Goal: Book appointment/travel/reservation

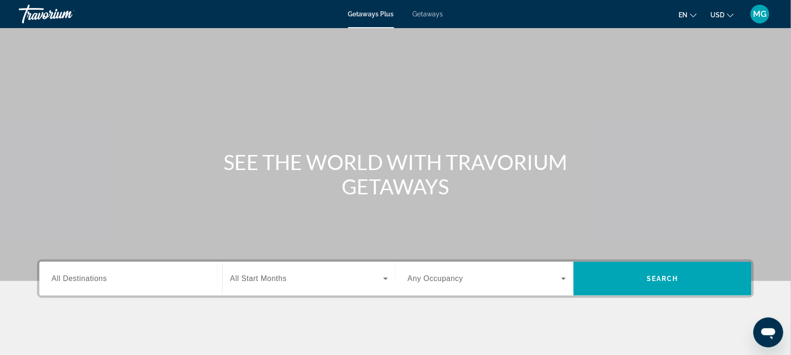
click at [81, 282] on span "All Destinations" at bounding box center [79, 279] width 55 height 8
click at [81, 282] on input "Destination All Destinations" at bounding box center [131, 279] width 158 height 11
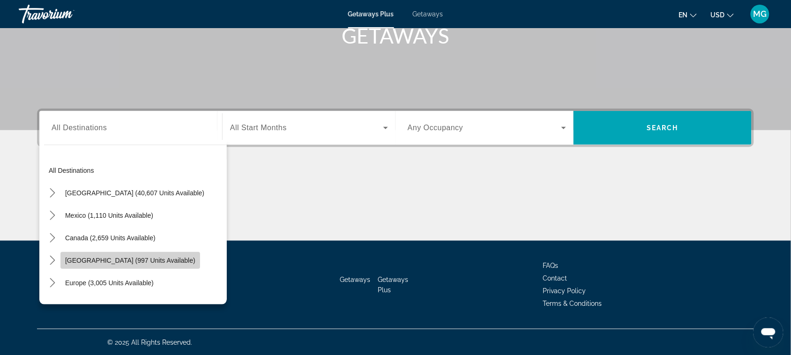
click at [134, 259] on span "[GEOGRAPHIC_DATA] (997 units available)" at bounding box center [130, 260] width 130 height 7
type input "**********"
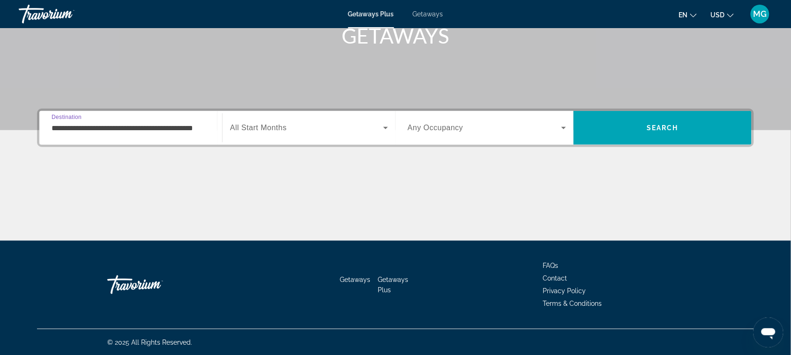
click at [280, 129] on span "All Start Months" at bounding box center [258, 128] width 57 height 8
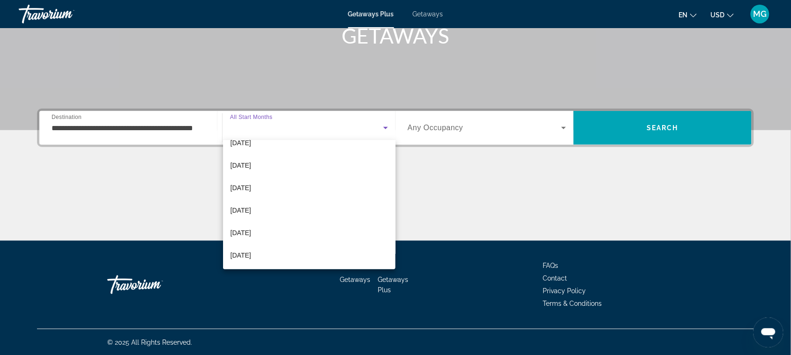
scroll to position [130, 0]
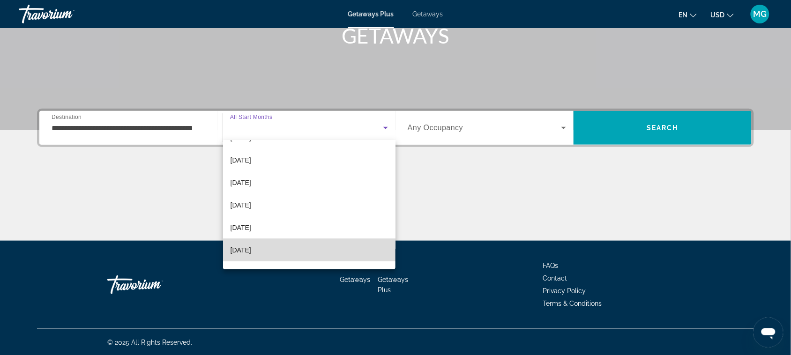
click at [326, 250] on mat-option "[DATE]" at bounding box center [309, 250] width 173 height 22
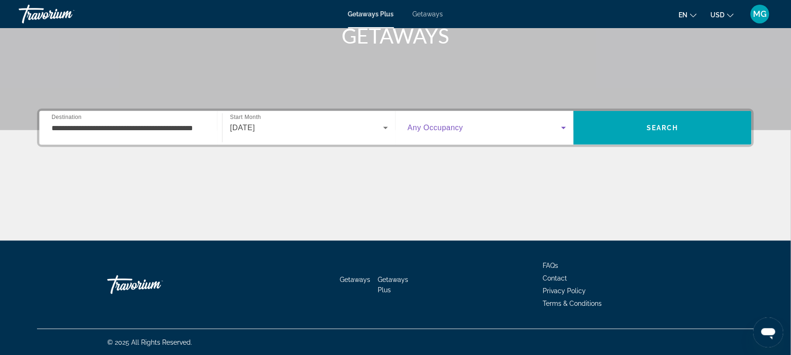
click at [565, 129] on icon "Search widget" at bounding box center [563, 127] width 11 height 11
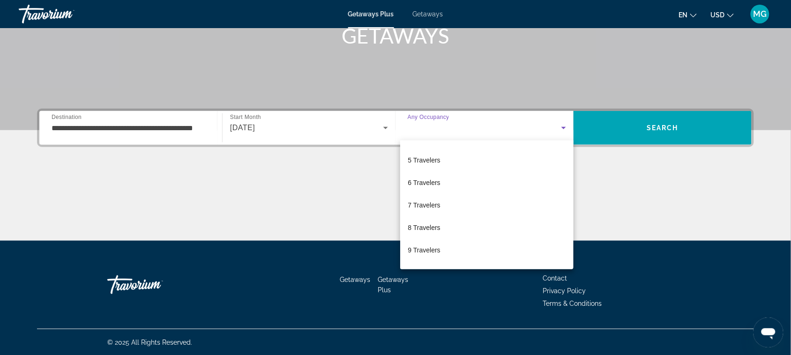
scroll to position [104, 0]
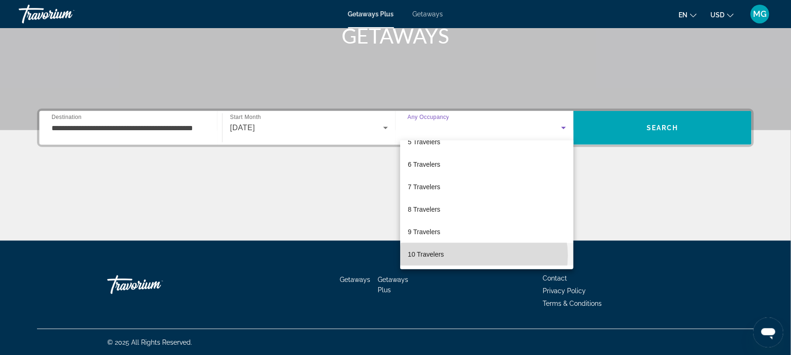
click at [483, 255] on mat-option "10 Travelers" at bounding box center [486, 254] width 173 height 22
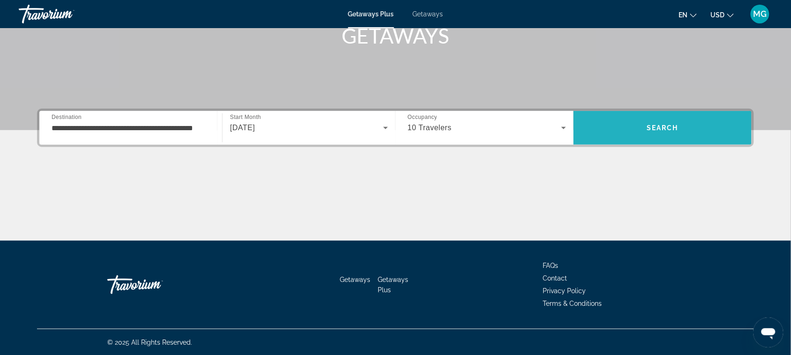
click at [660, 126] on span "Search" at bounding box center [662, 127] width 32 height 7
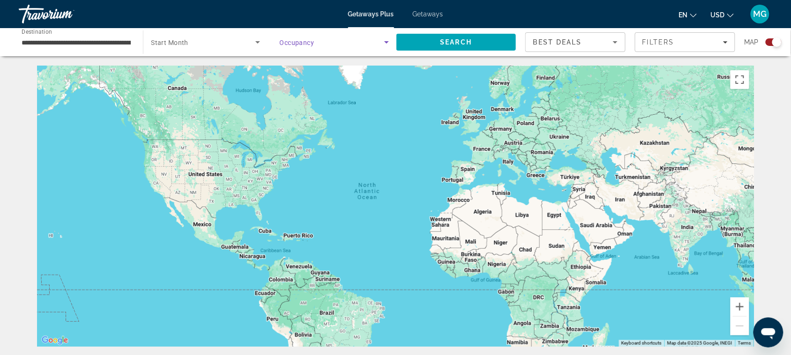
click at [385, 41] on icon "Search widget" at bounding box center [386, 42] width 11 height 11
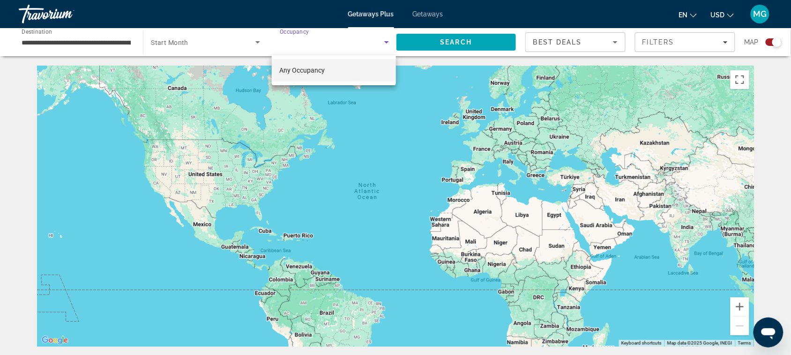
click at [350, 74] on mat-option "Any Occupancy" at bounding box center [334, 70] width 124 height 22
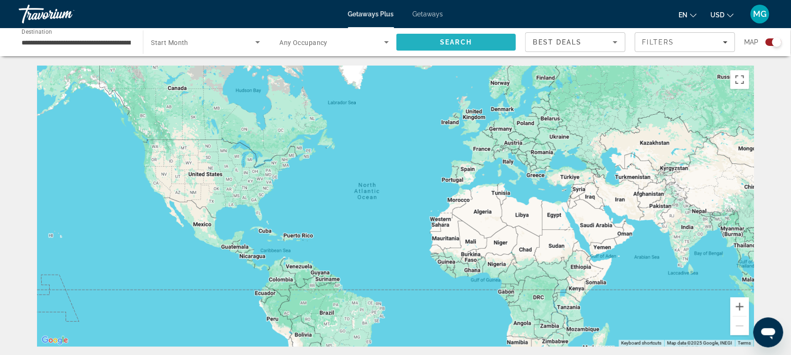
click at [467, 45] on span "Search" at bounding box center [456, 41] width 32 height 7
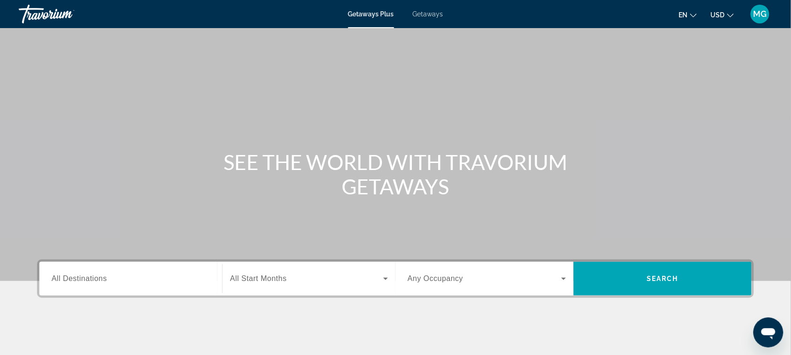
click at [99, 282] on span "All Destinations" at bounding box center [79, 279] width 55 height 8
click at [99, 282] on input "Destination All Destinations" at bounding box center [131, 279] width 158 height 11
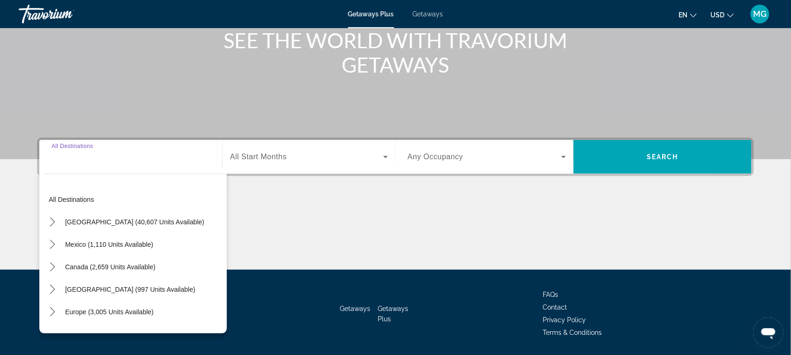
scroll to position [151, 0]
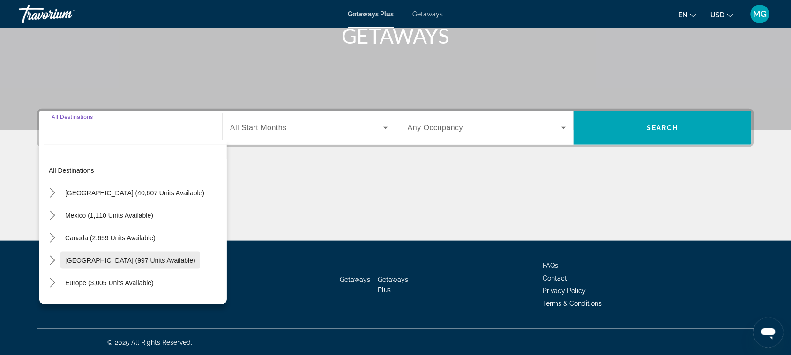
click at [141, 259] on span "[GEOGRAPHIC_DATA] (997 units available)" at bounding box center [130, 260] width 130 height 7
type input "**********"
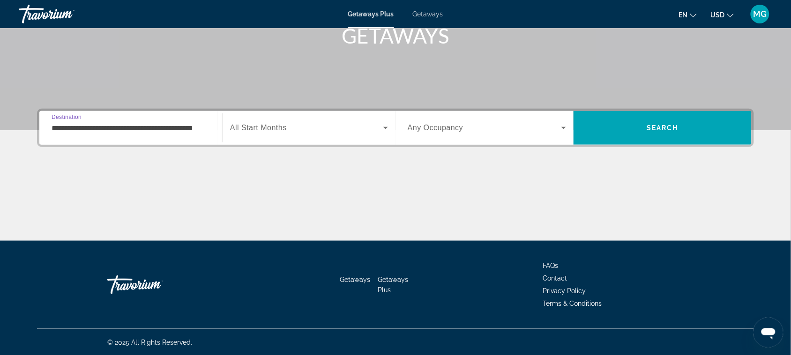
click at [341, 128] on span "Search widget" at bounding box center [306, 127] width 153 height 11
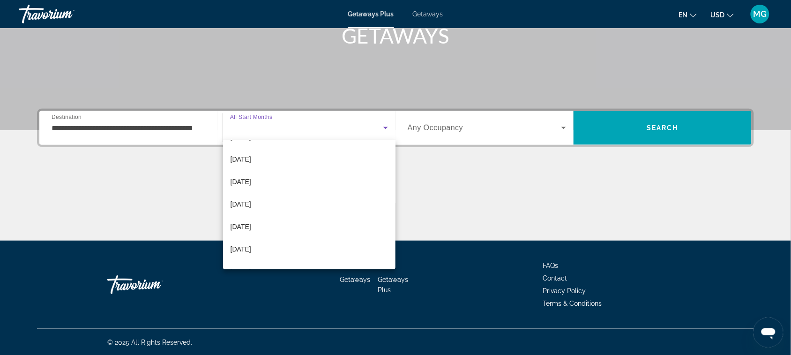
scroll to position [178, 0]
click at [321, 208] on mat-option "[DATE]" at bounding box center [309, 202] width 173 height 22
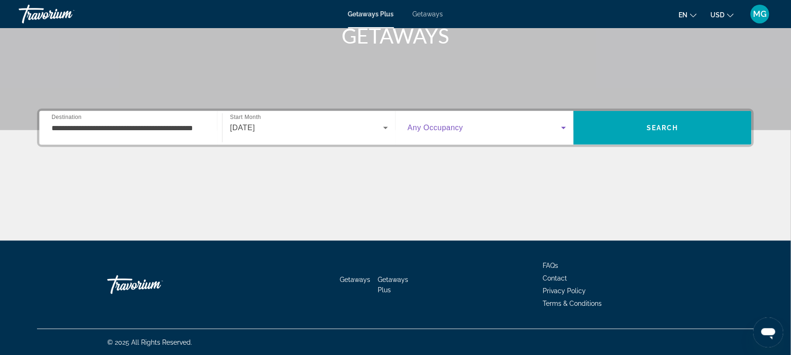
click at [562, 128] on icon "Search widget" at bounding box center [563, 127] width 11 height 11
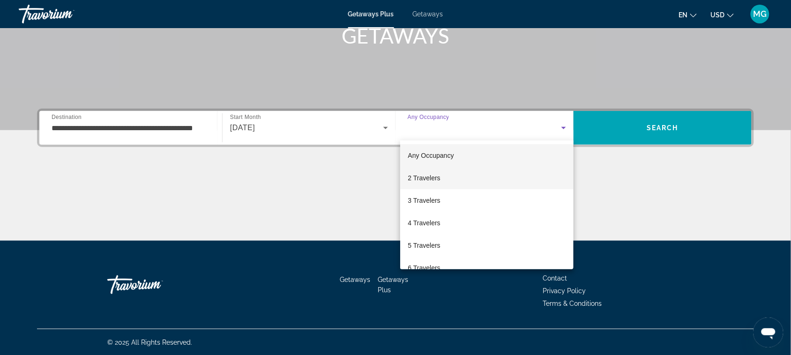
click at [531, 173] on mat-option "2 Travelers" at bounding box center [486, 178] width 173 height 22
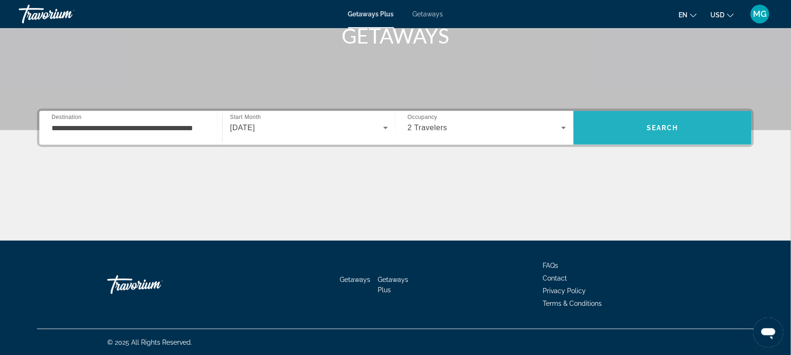
click at [657, 122] on span "Search" at bounding box center [662, 128] width 178 height 22
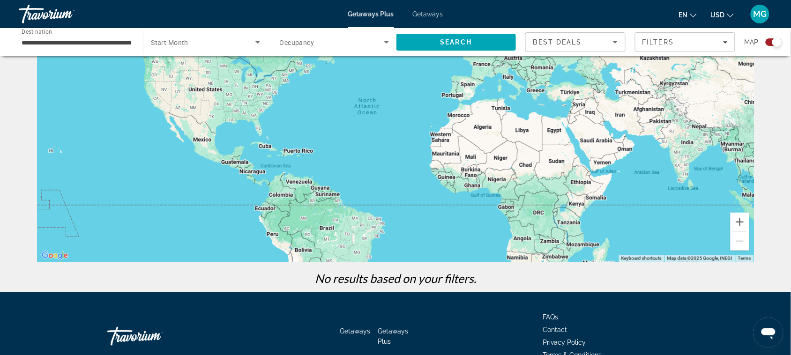
scroll to position [104, 0]
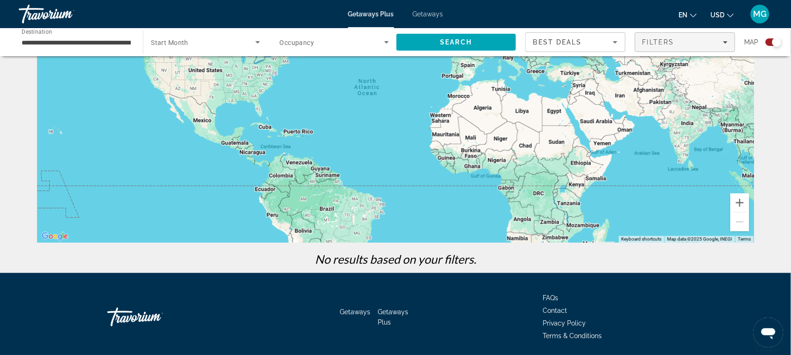
click at [725, 41] on icon "Filters" at bounding box center [725, 42] width 5 height 2
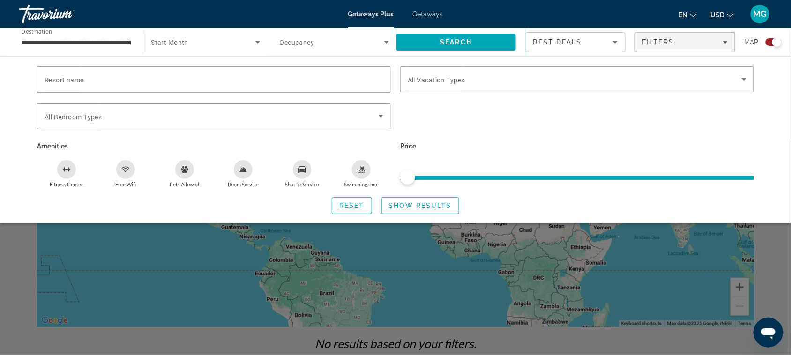
scroll to position [0, 0]
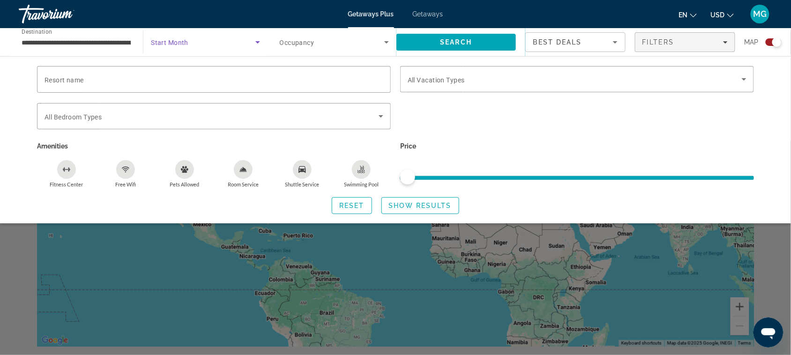
click at [257, 41] on icon "Search widget" at bounding box center [257, 42] width 11 height 11
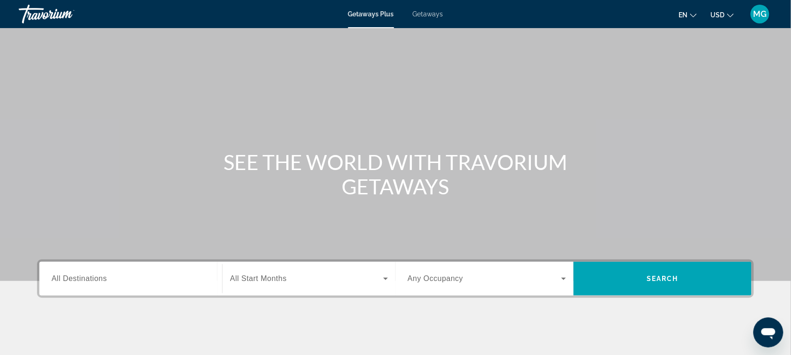
click at [76, 280] on span "All Destinations" at bounding box center [79, 279] width 55 height 8
click at [76, 280] on input "Destination All Destinations" at bounding box center [131, 279] width 158 height 11
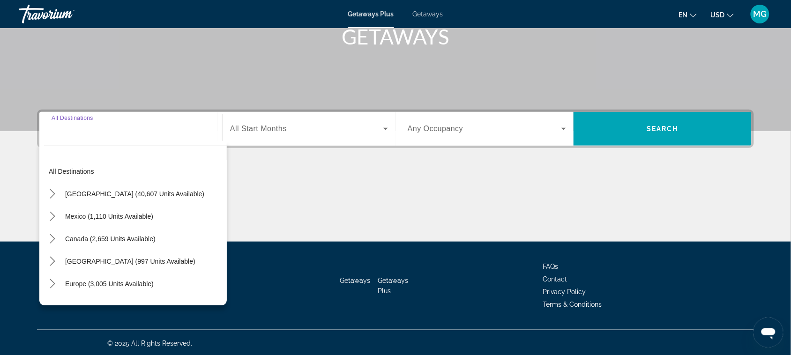
scroll to position [151, 0]
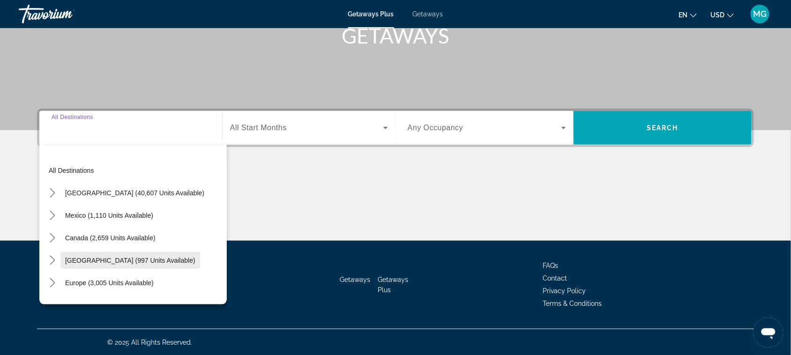
click at [104, 259] on span "[GEOGRAPHIC_DATA] (997 units available)" at bounding box center [130, 260] width 130 height 7
type input "**********"
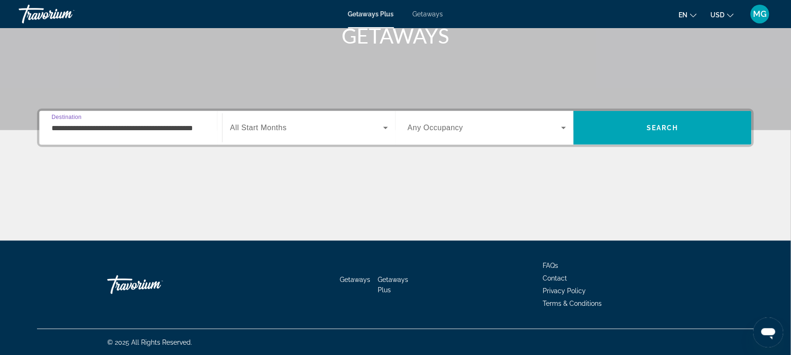
click at [266, 126] on span "All Start Months" at bounding box center [258, 128] width 57 height 8
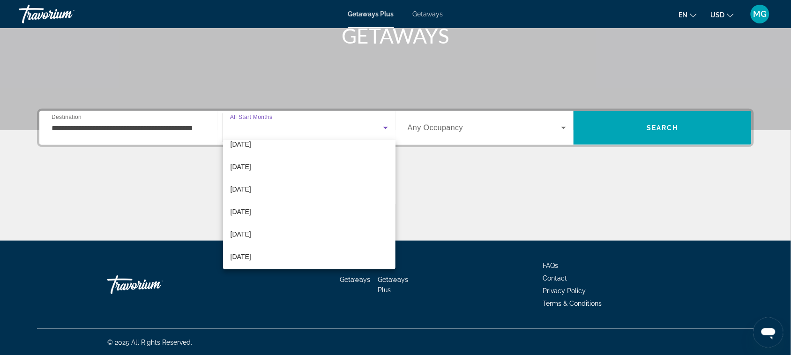
scroll to position [58, 0]
click at [276, 233] on mat-option "[DATE]" at bounding box center [309, 233] width 173 height 22
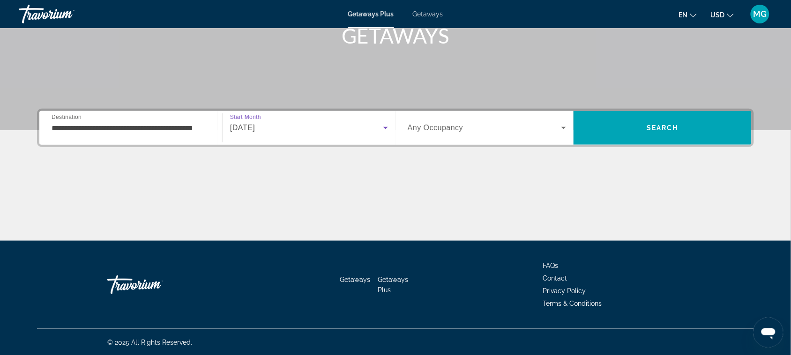
click at [567, 124] on icon "Search widget" at bounding box center [563, 127] width 11 height 11
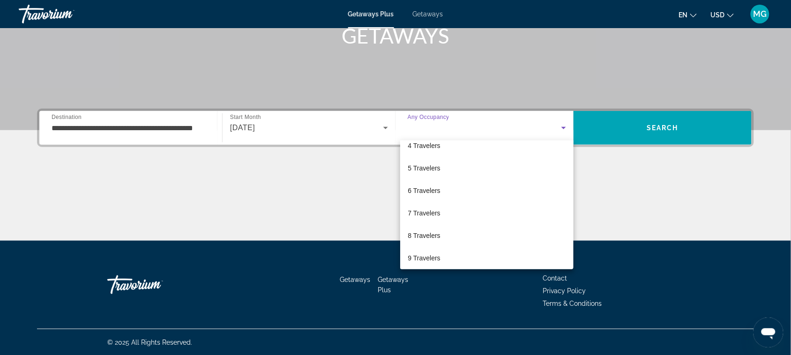
scroll to position [104, 0]
click at [430, 256] on span "10 Travelers" at bounding box center [426, 254] width 36 height 11
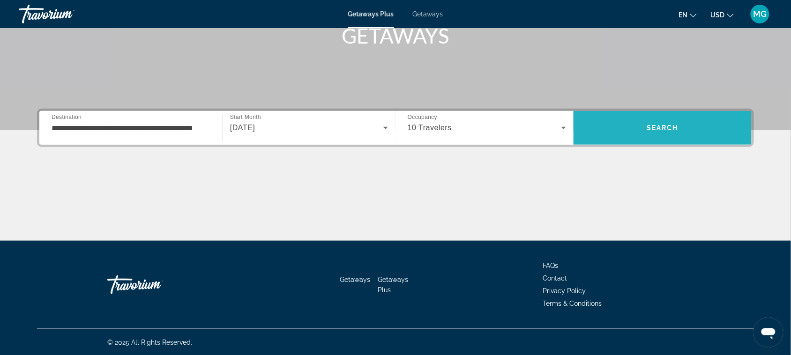
click at [656, 125] on span "Search" at bounding box center [662, 127] width 32 height 7
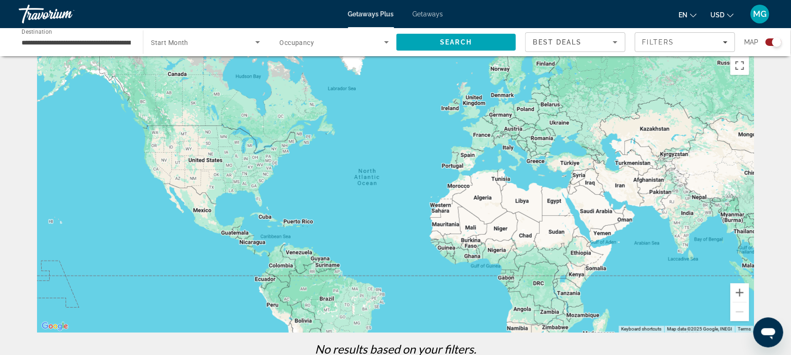
scroll to position [18, 0]
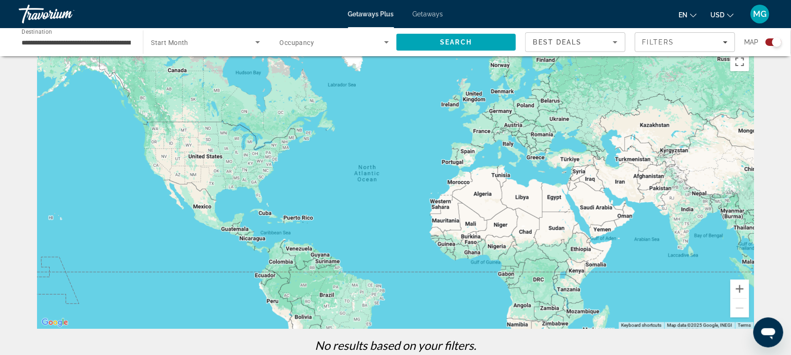
click at [383, 40] on icon "Search widget" at bounding box center [386, 42] width 11 height 11
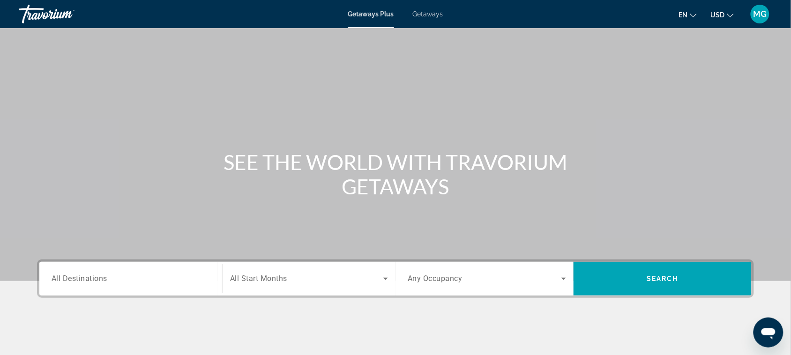
click at [86, 279] on span "All Destinations" at bounding box center [80, 278] width 56 height 9
click at [86, 279] on input "Destination All Destinations" at bounding box center [131, 279] width 158 height 11
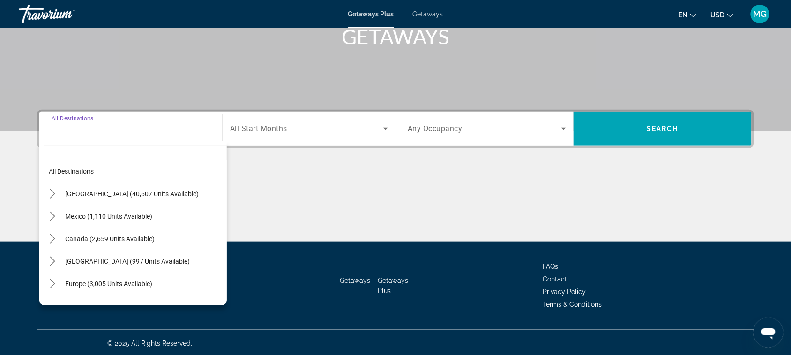
scroll to position [151, 0]
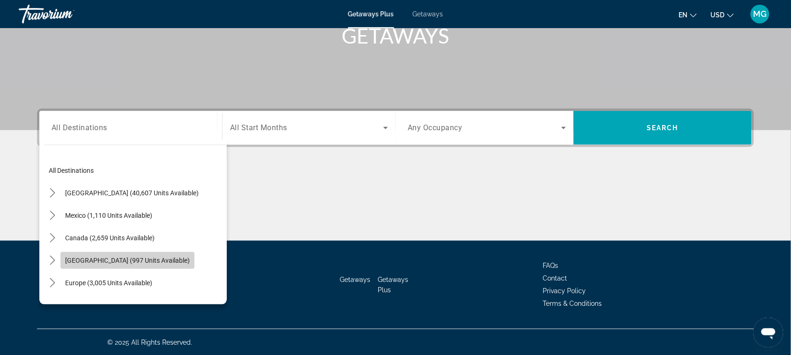
click at [115, 258] on span "[GEOGRAPHIC_DATA] (997 units available)" at bounding box center [127, 260] width 125 height 7
type input "**********"
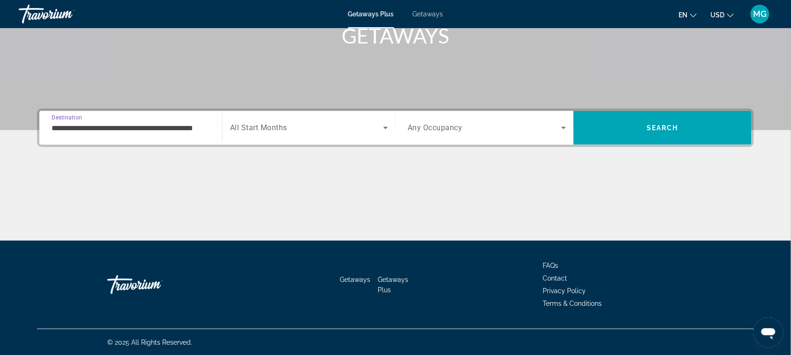
click at [385, 127] on icon "Search widget" at bounding box center [385, 128] width 5 height 2
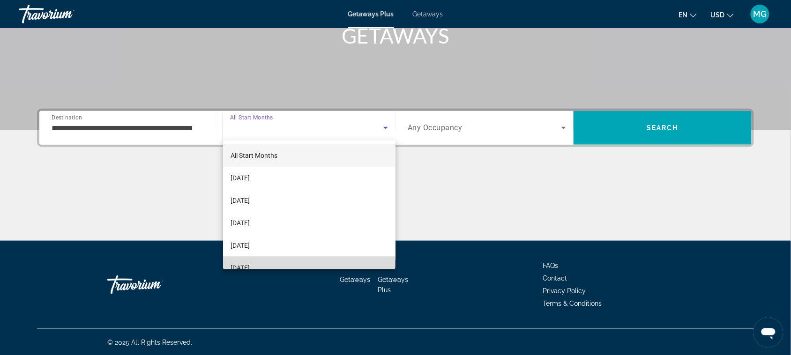
click at [356, 259] on mat-option "[DATE]" at bounding box center [309, 268] width 173 height 22
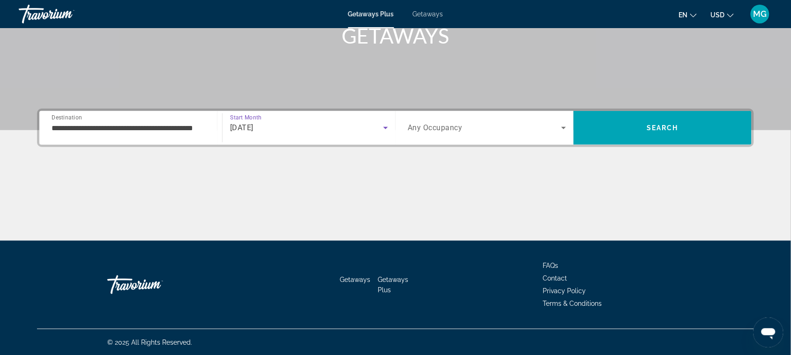
click at [385, 127] on icon "Search widget" at bounding box center [385, 128] width 5 height 2
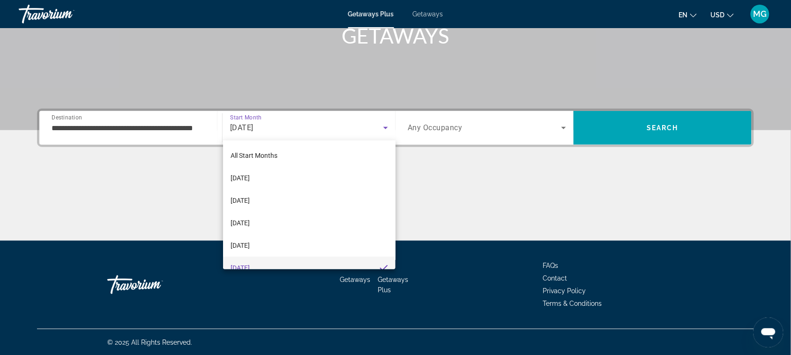
scroll to position [10, 0]
click at [458, 153] on div at bounding box center [395, 177] width 791 height 355
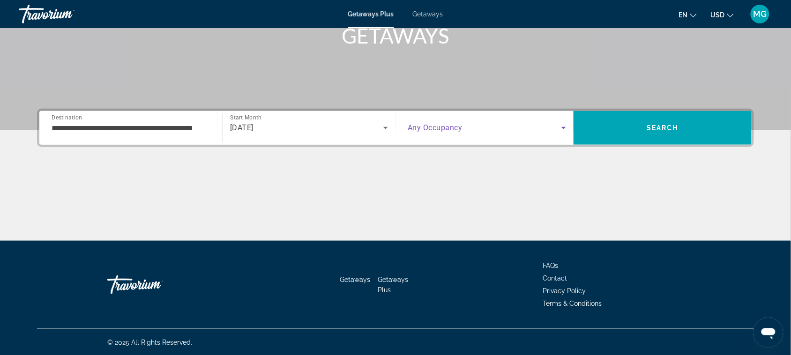
click at [564, 125] on icon "Search widget" at bounding box center [563, 127] width 11 height 11
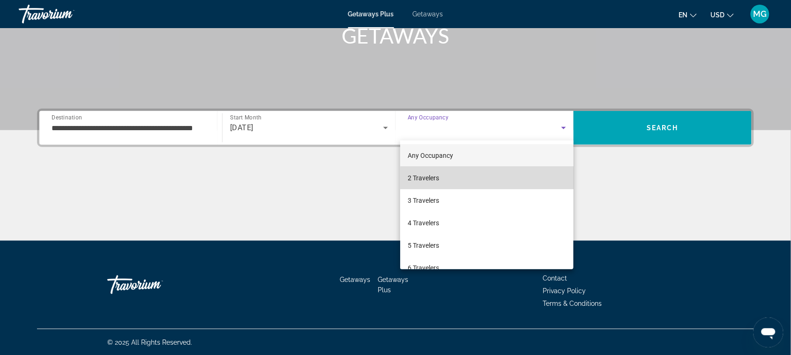
click at [497, 180] on mat-option "2 Travelers" at bounding box center [486, 178] width 173 height 22
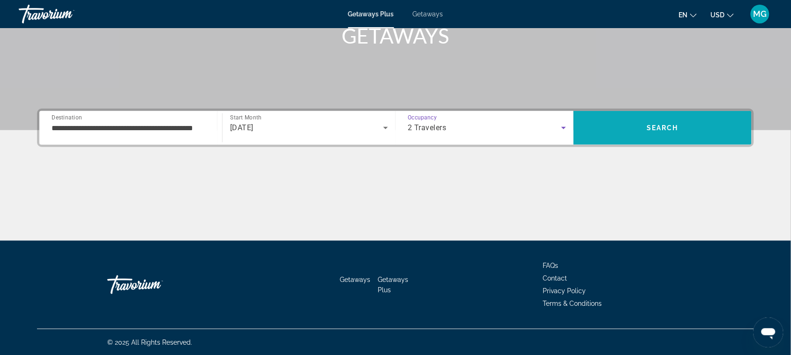
click at [637, 130] on span "Search" at bounding box center [662, 128] width 178 height 22
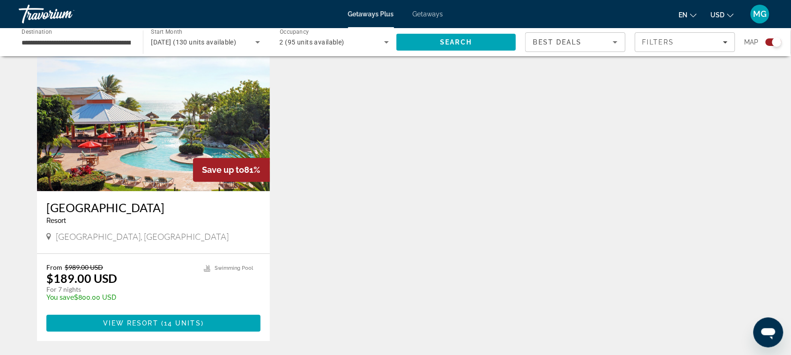
scroll to position [757, 0]
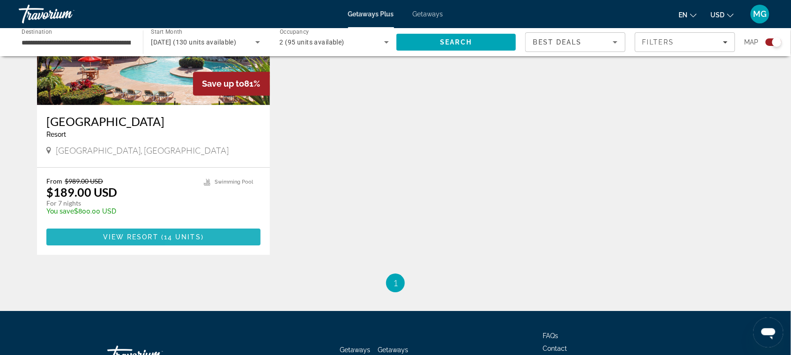
click at [194, 233] on span "14 units" at bounding box center [182, 236] width 37 height 7
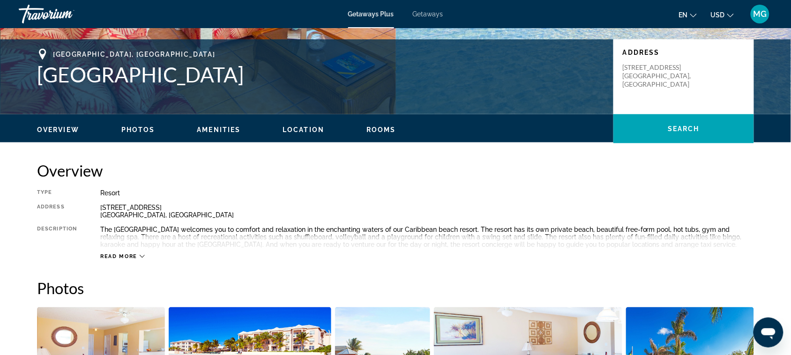
scroll to position [148, 0]
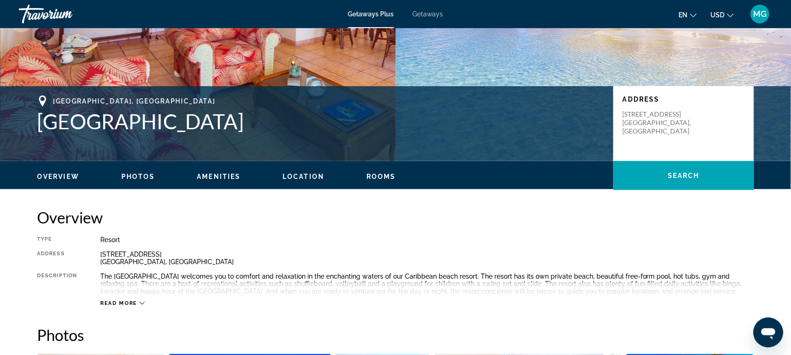
click at [417, 13] on span "Getaways" at bounding box center [428, 13] width 30 height 7
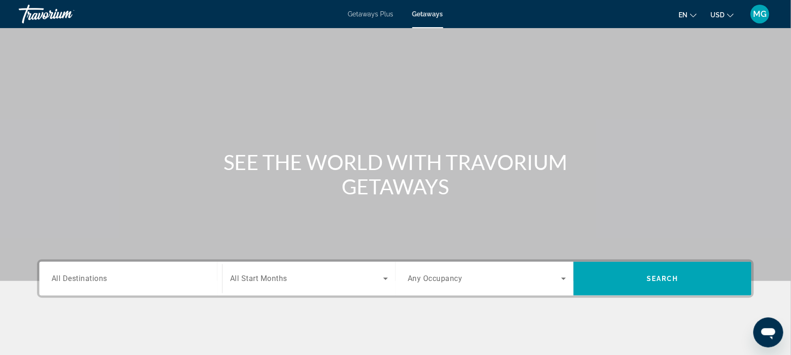
click at [104, 280] on span "All Destinations" at bounding box center [80, 278] width 56 height 9
click at [104, 280] on input "Destination All Destinations" at bounding box center [131, 279] width 158 height 11
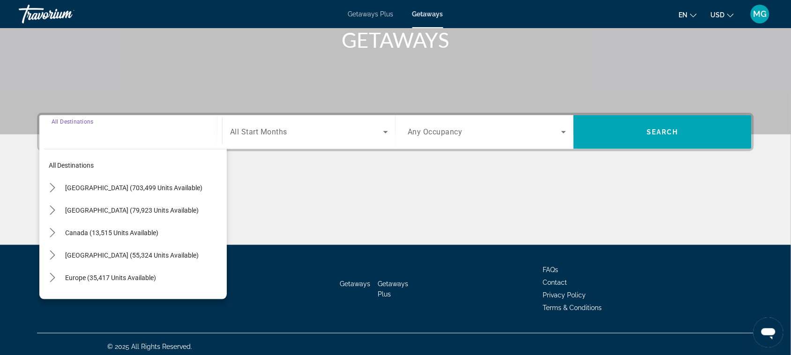
scroll to position [151, 0]
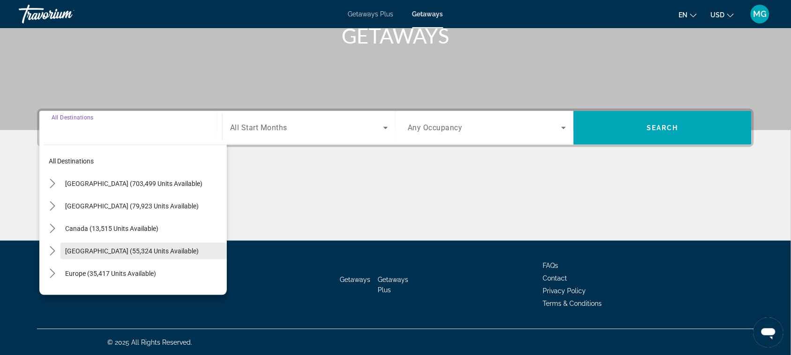
click at [111, 247] on span "[GEOGRAPHIC_DATA] (55,324 units available)" at bounding box center [132, 250] width 134 height 7
type input "**********"
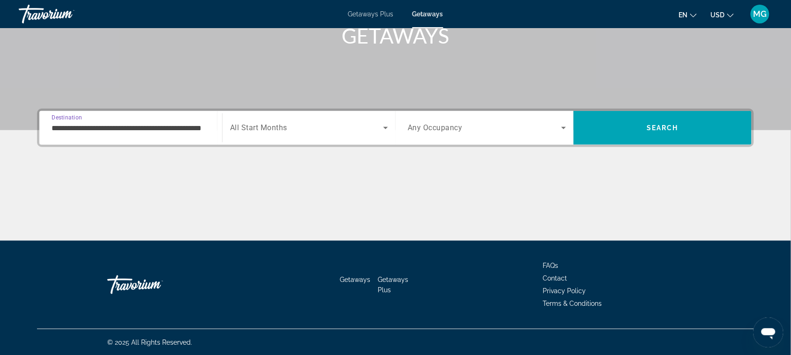
click at [265, 126] on span "All Start Months" at bounding box center [258, 128] width 57 height 9
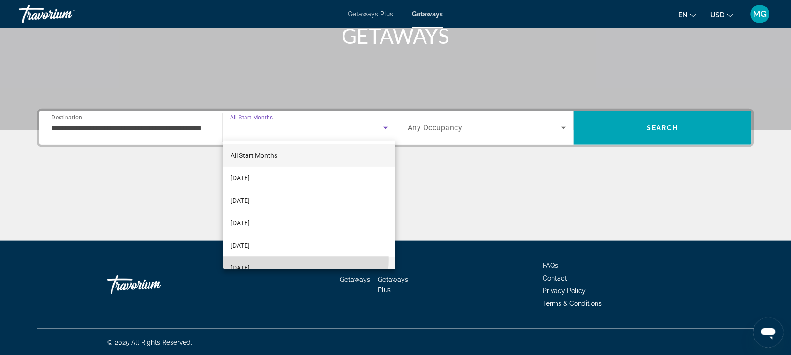
click at [281, 259] on mat-option "[DATE]" at bounding box center [309, 268] width 173 height 22
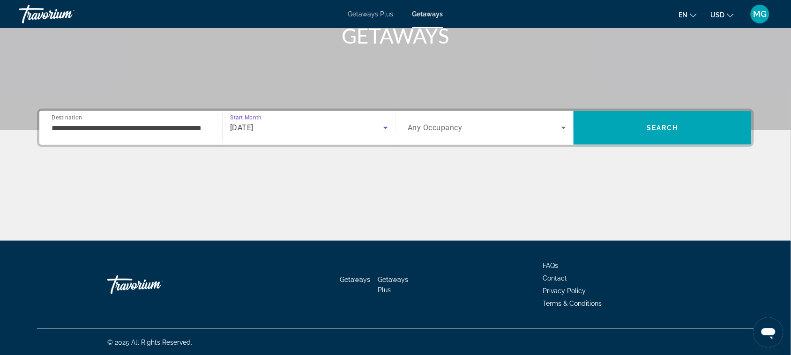
click at [565, 126] on icon "Search widget" at bounding box center [563, 127] width 11 height 11
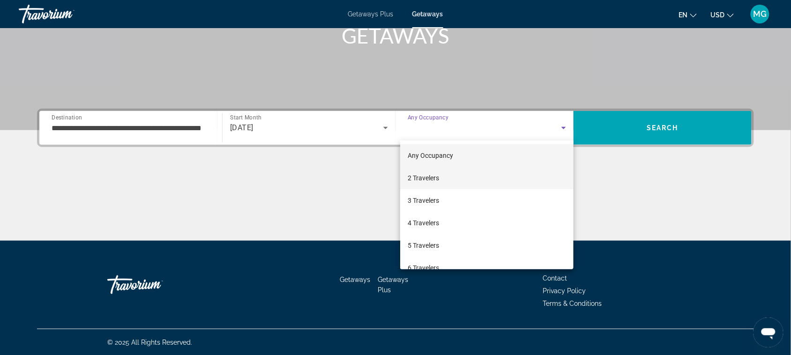
click at [513, 173] on mat-option "2 Travelers" at bounding box center [486, 178] width 173 height 22
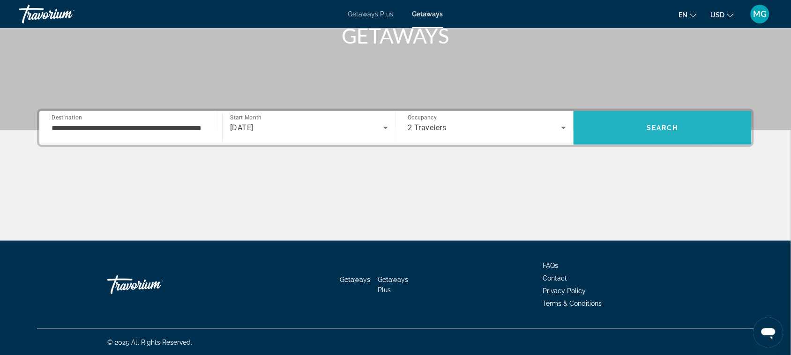
click at [651, 129] on span "Search" at bounding box center [662, 127] width 32 height 7
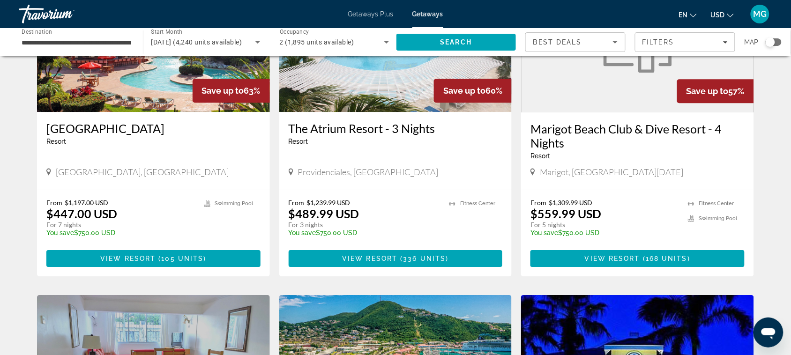
scroll to position [804, 0]
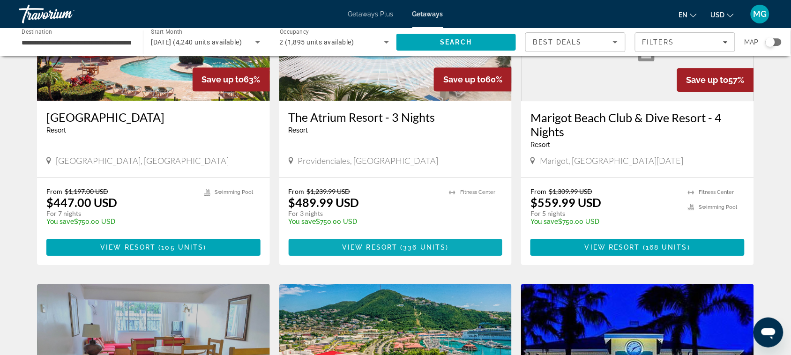
click at [436, 244] on span "336 units" at bounding box center [424, 247] width 43 height 7
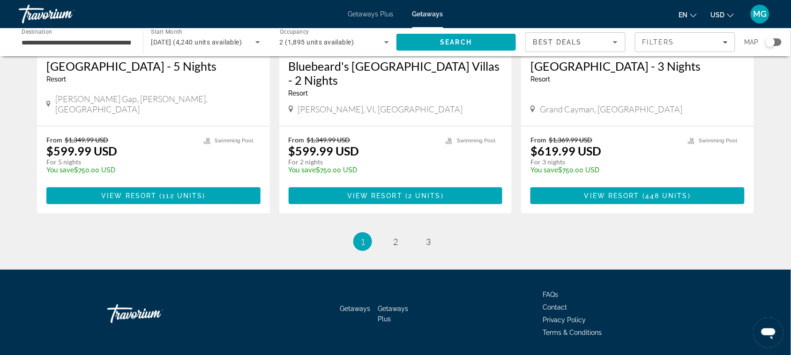
scroll to position [1204, 0]
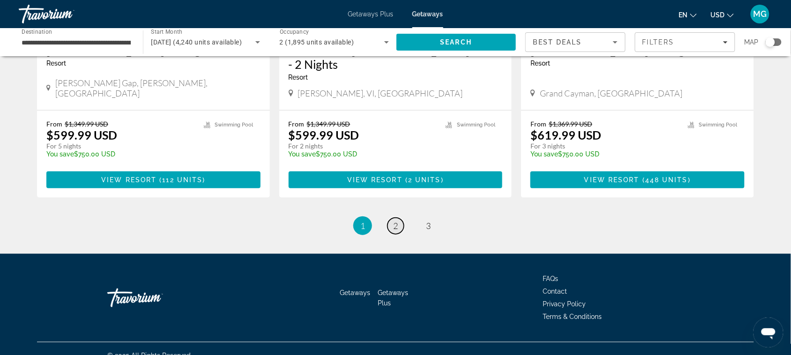
click at [395, 221] on span "2" at bounding box center [395, 226] width 5 height 10
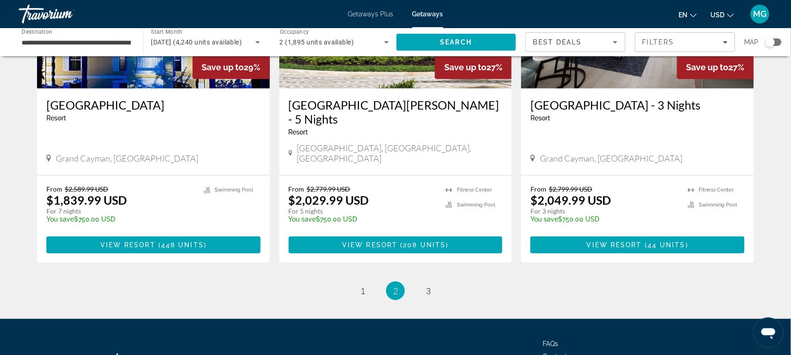
scroll to position [1148, 0]
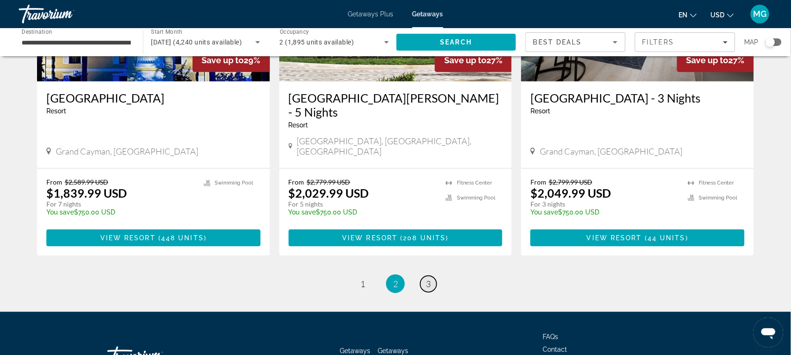
click at [427, 279] on span "3" at bounding box center [428, 284] width 5 height 10
